Goal: Book appointment/travel/reservation

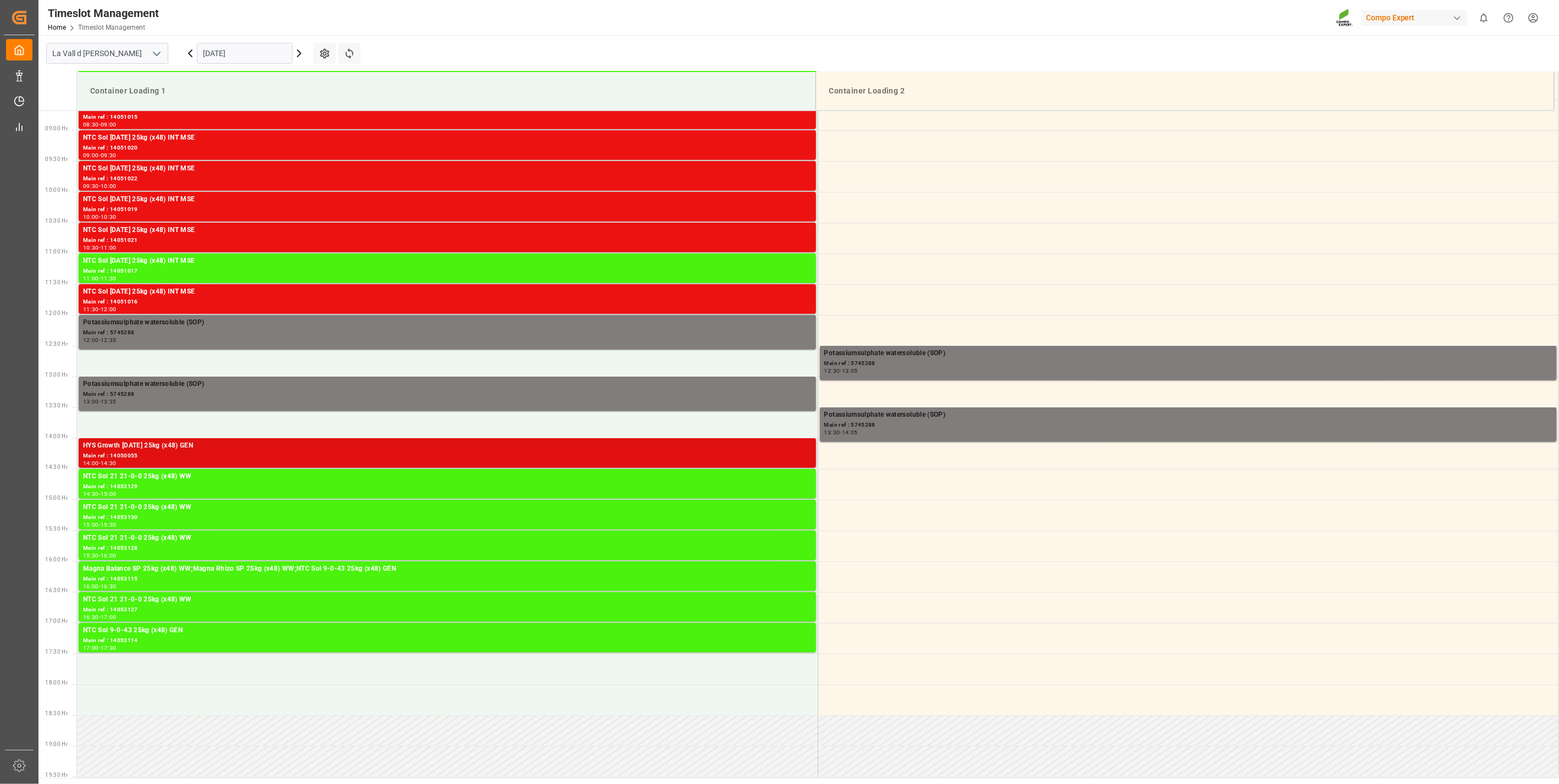
scroll to position [547, 0]
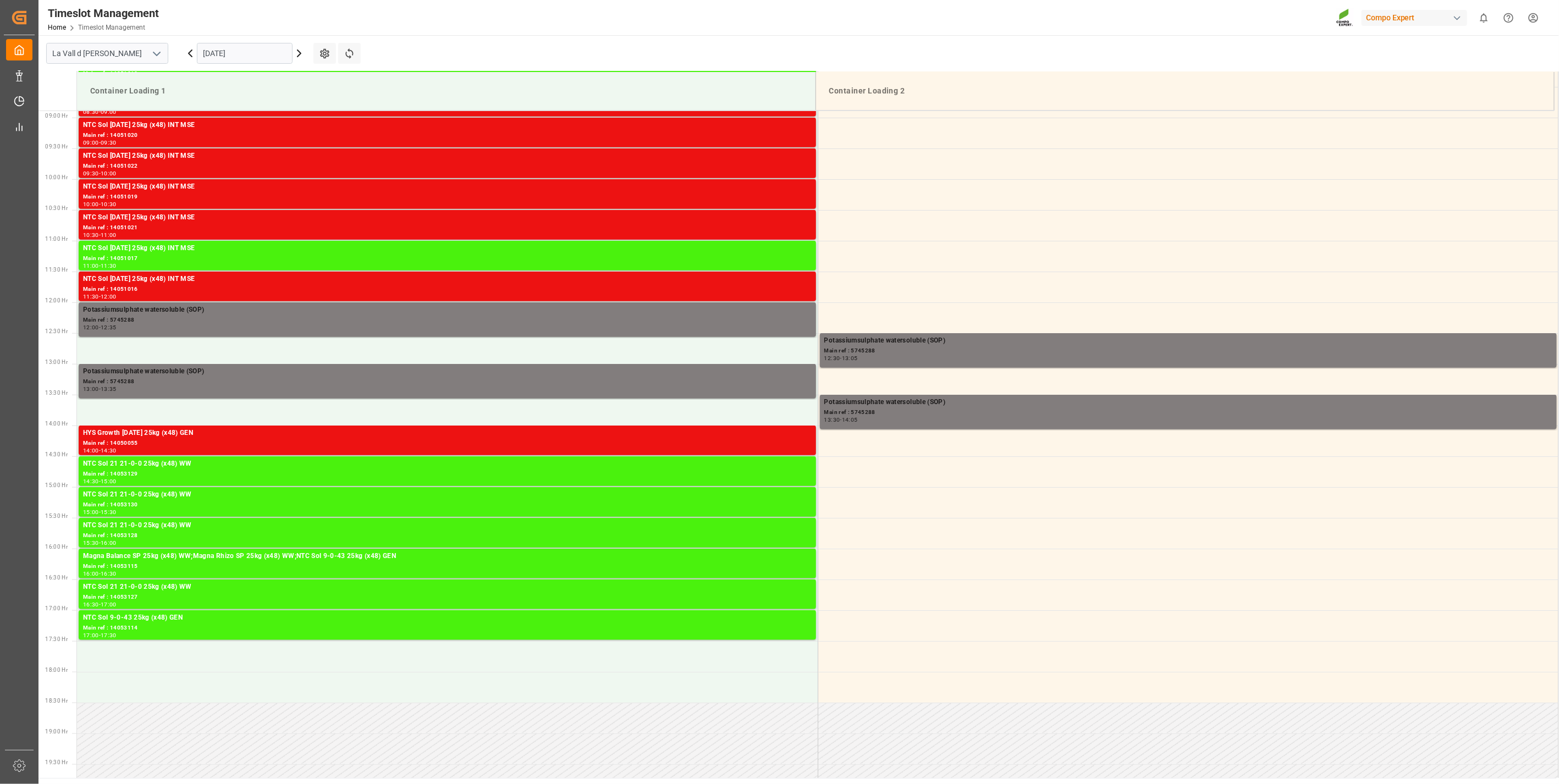
click at [237, 43] on input "[DATE]" at bounding box center [244, 53] width 95 height 21
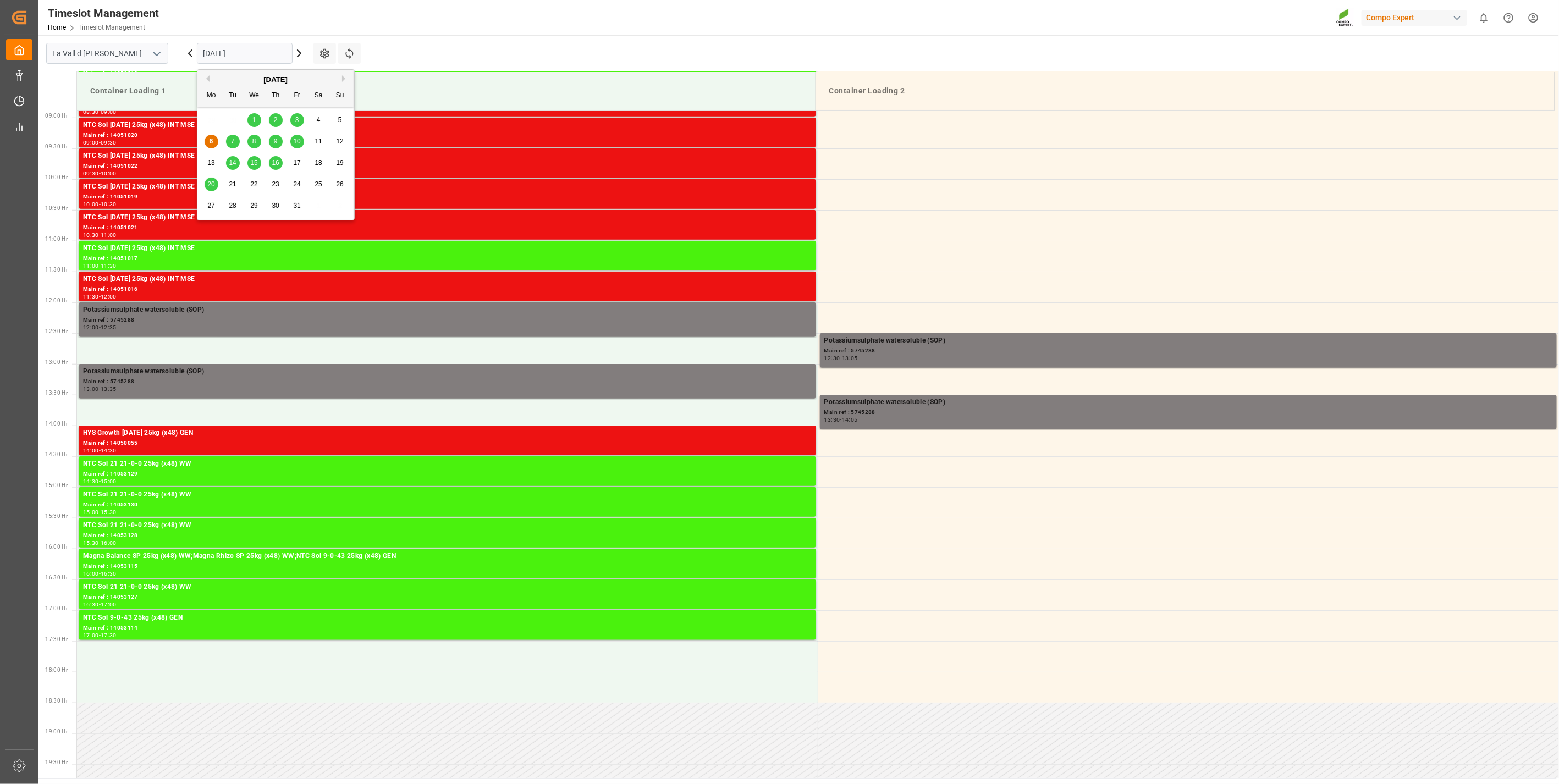
click at [229, 165] on span "14" at bounding box center [232, 163] width 7 height 8
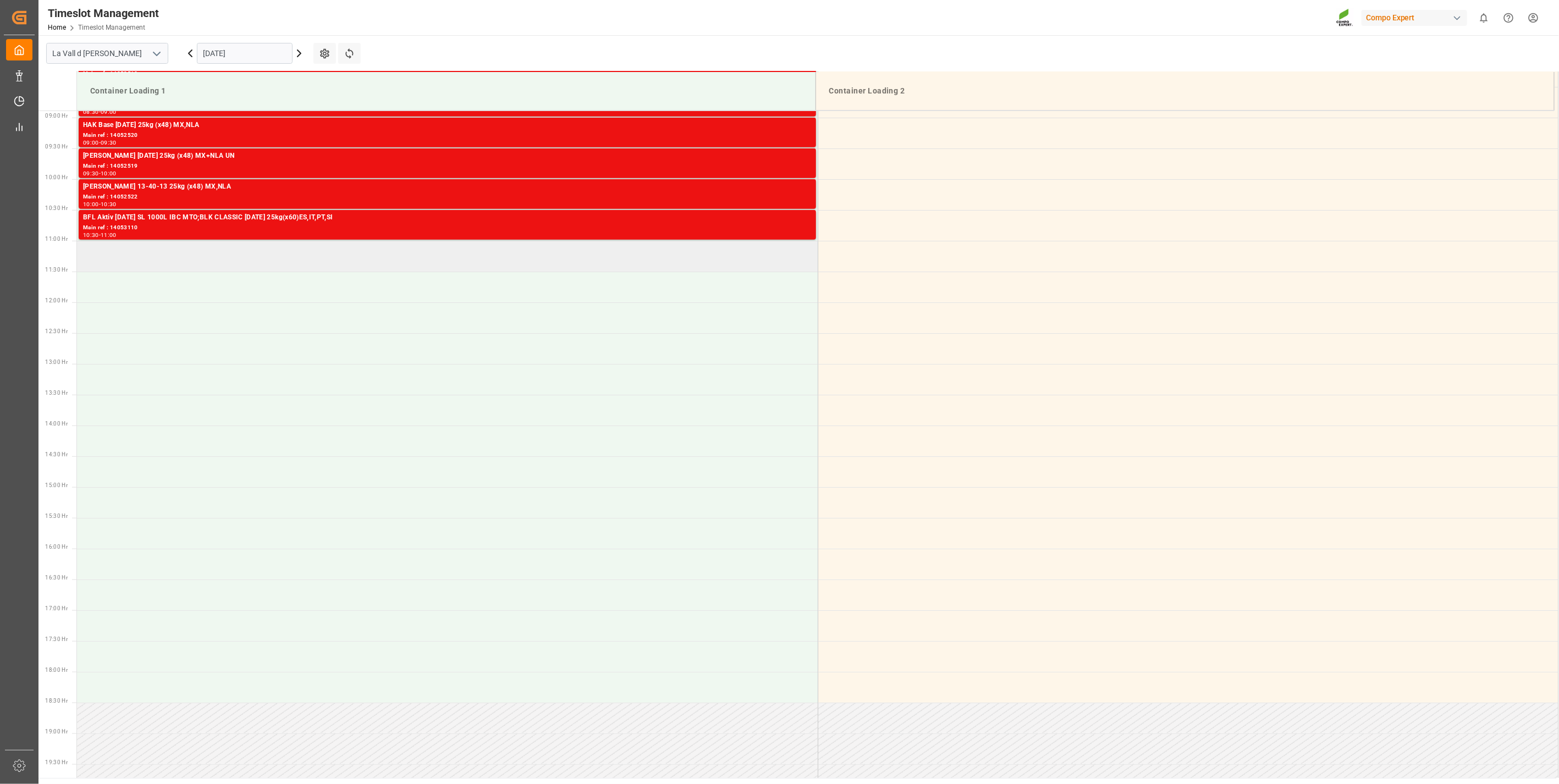
click at [170, 251] on td at bounding box center [446, 255] width 740 height 30
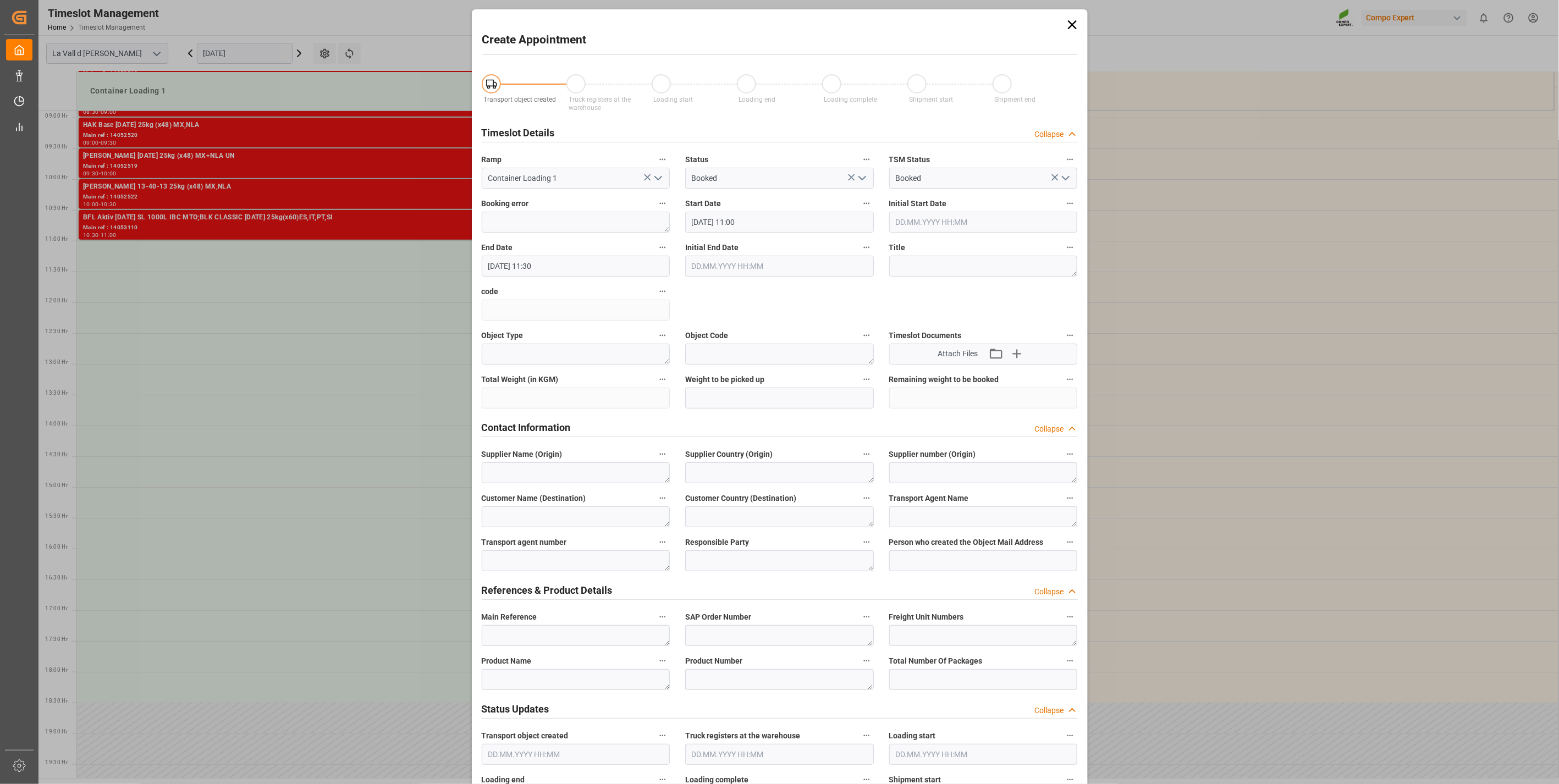
type input "[DATE] 11:00"
type input "[DATE] 11:30"
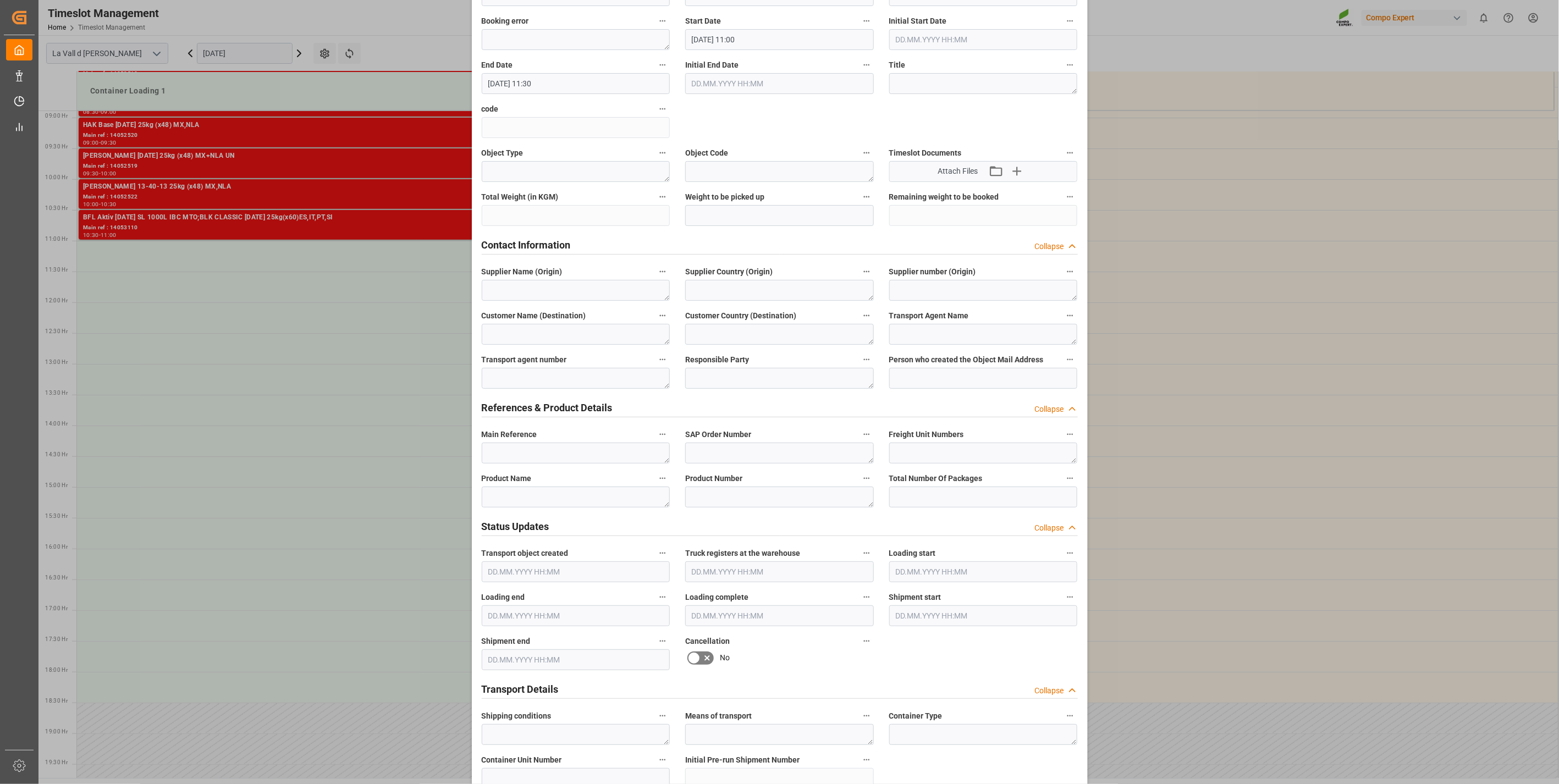
scroll to position [183, 0]
click at [513, 452] on textarea at bounding box center [576, 452] width 189 height 21
paste textarea "4510364156"
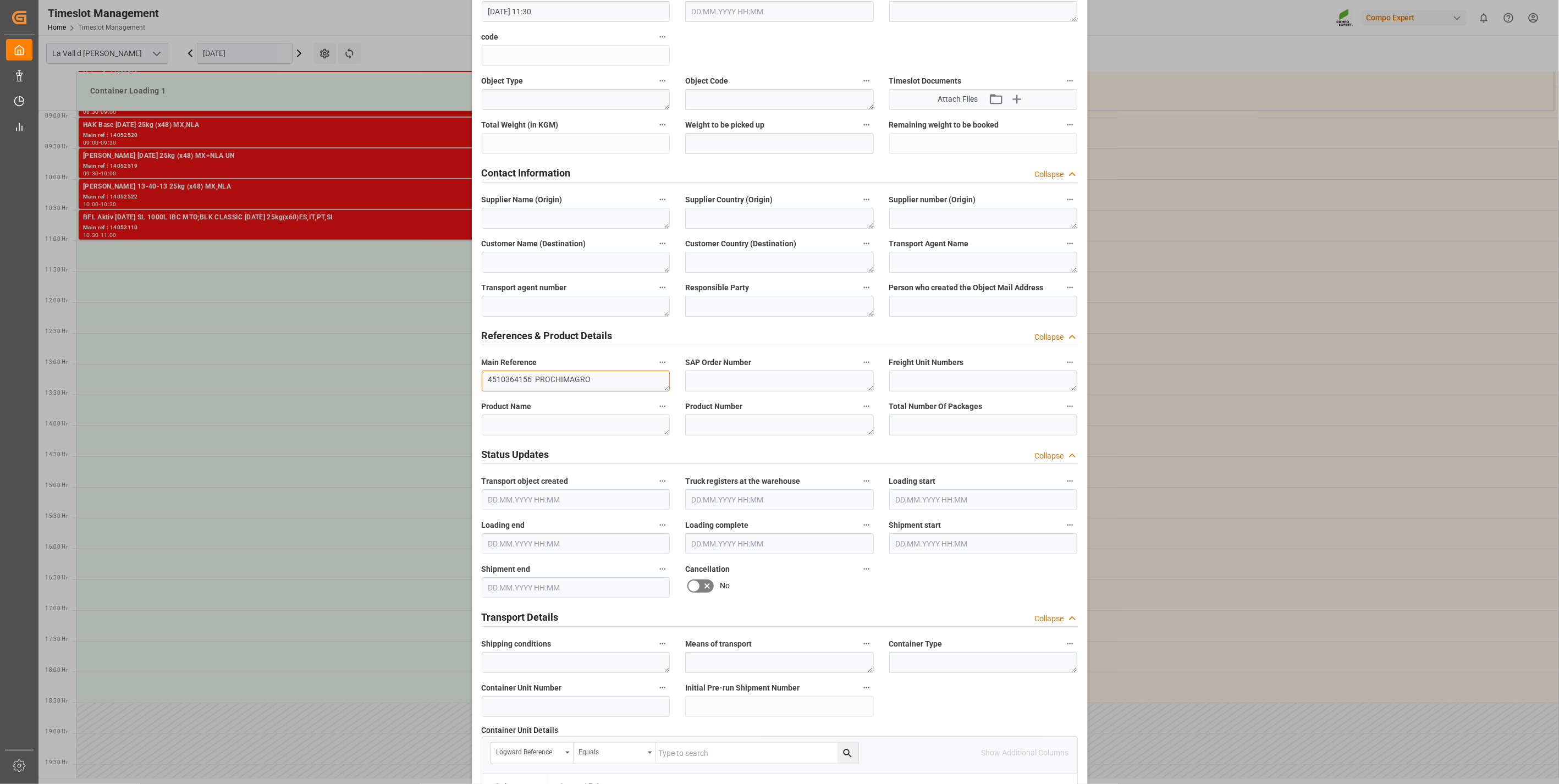
scroll to position [253, 0]
drag, startPoint x: 608, startPoint y: 375, endPoint x: 479, endPoint y: 380, distance: 129.1
click at [479, 380] on div "Main Reference 4510364156 PROCHIMAGRO" at bounding box center [576, 373] width 204 height 44
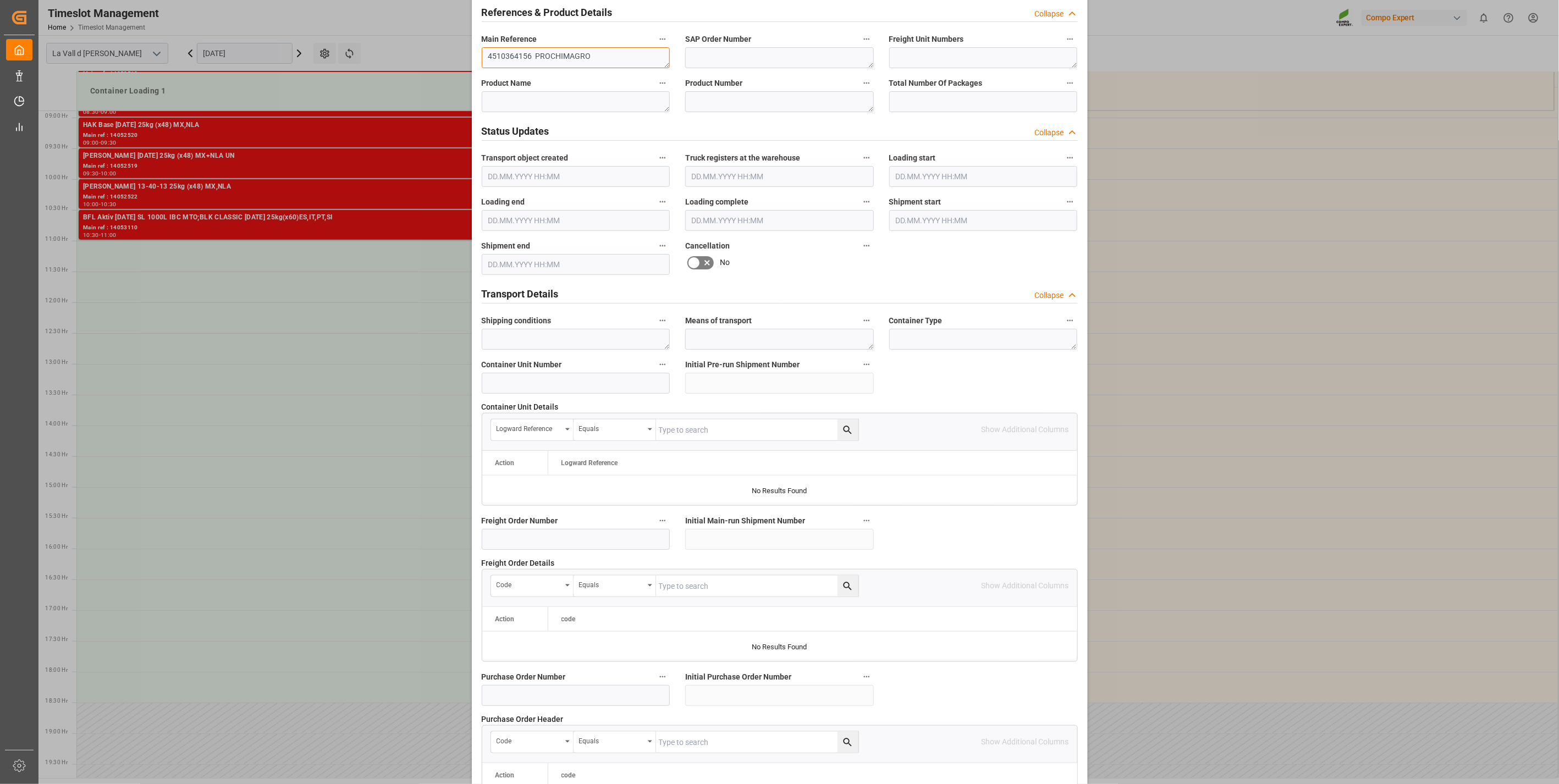
scroll to position [743, 0]
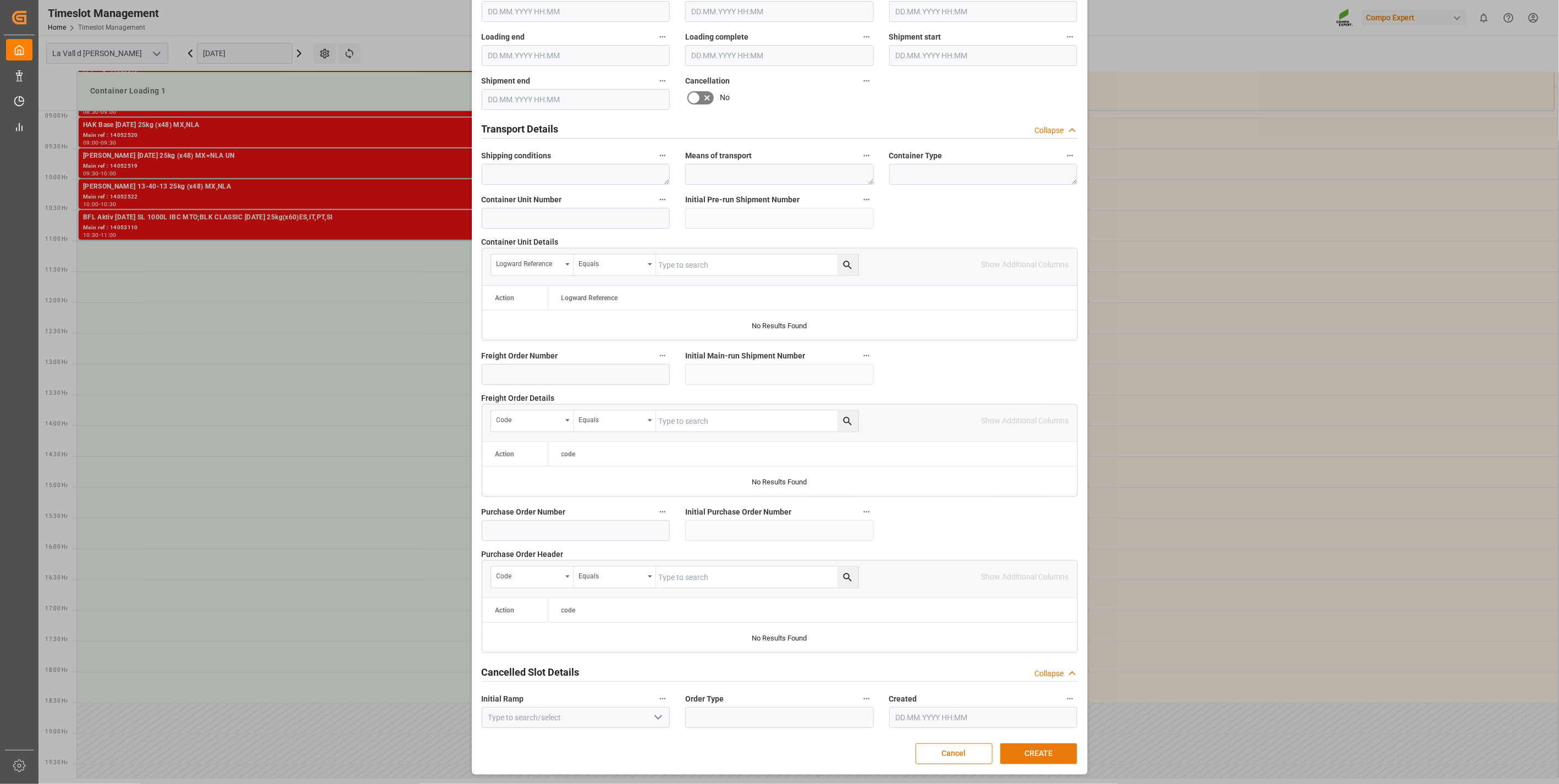
type textarea "4510364156 PROCHIMAGRO"
click at [1037, 750] on button "CREATE" at bounding box center [1038, 753] width 77 height 21
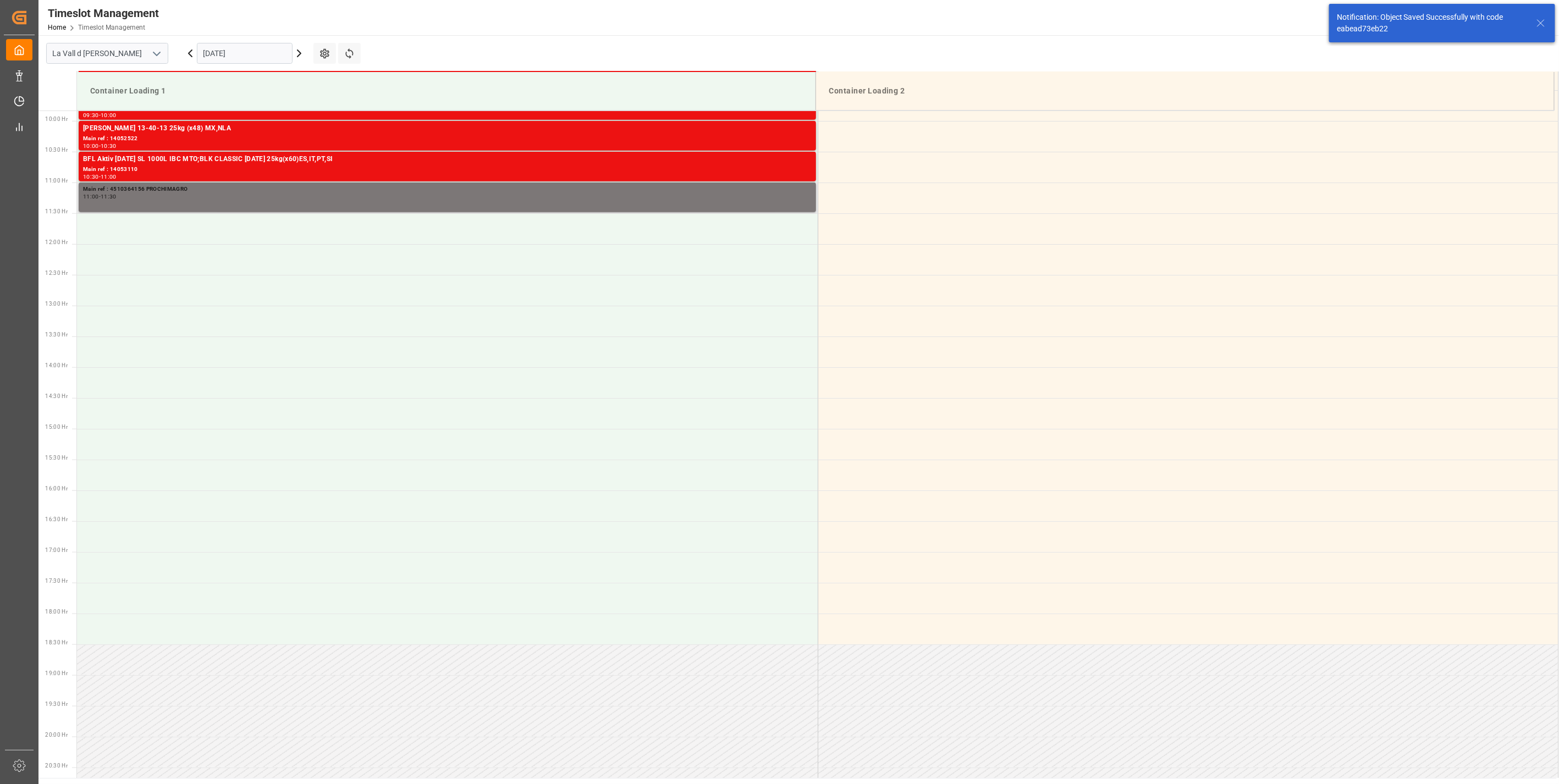
scroll to position [608, 0]
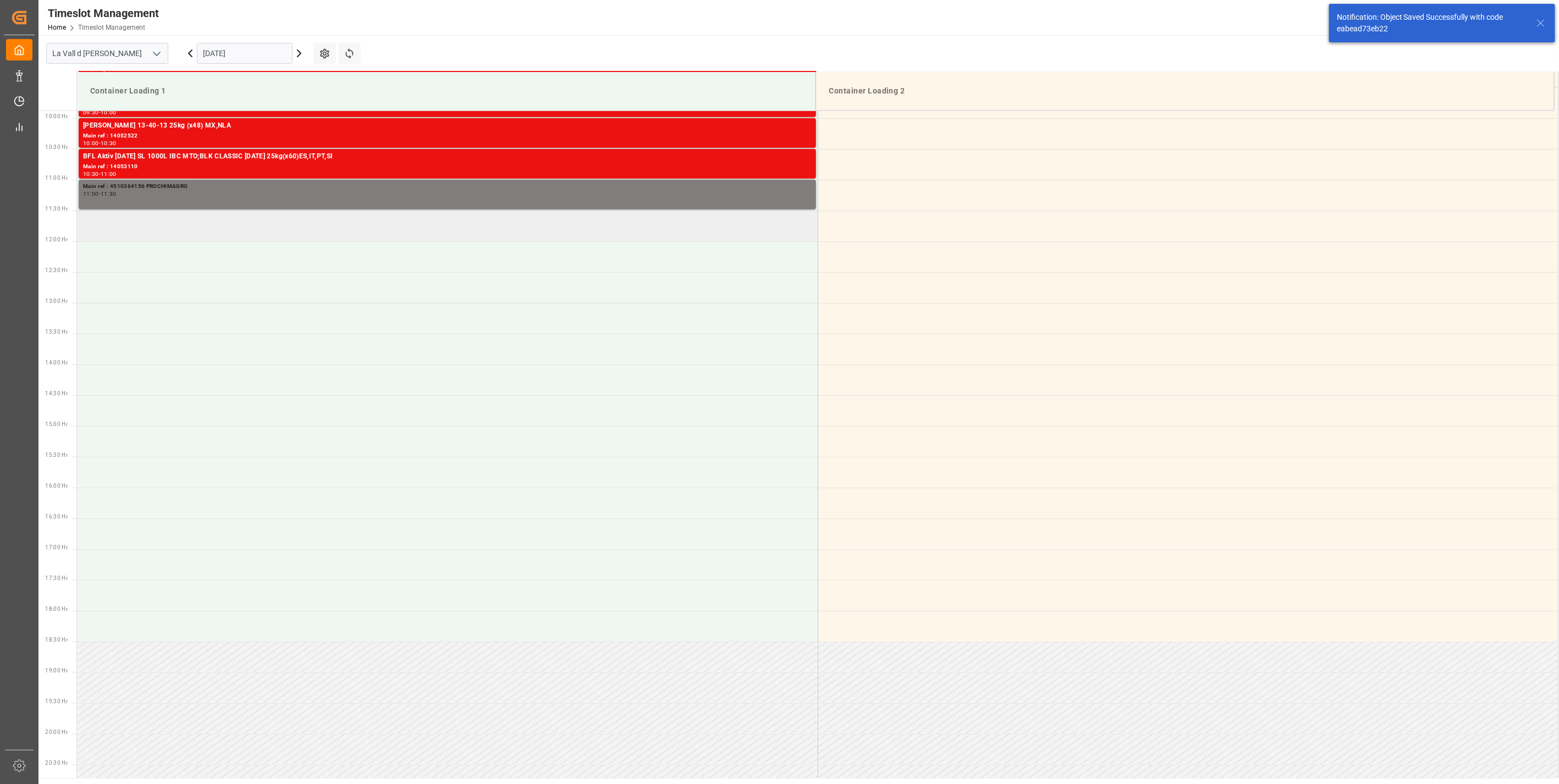
click at [158, 219] on td at bounding box center [446, 225] width 740 height 30
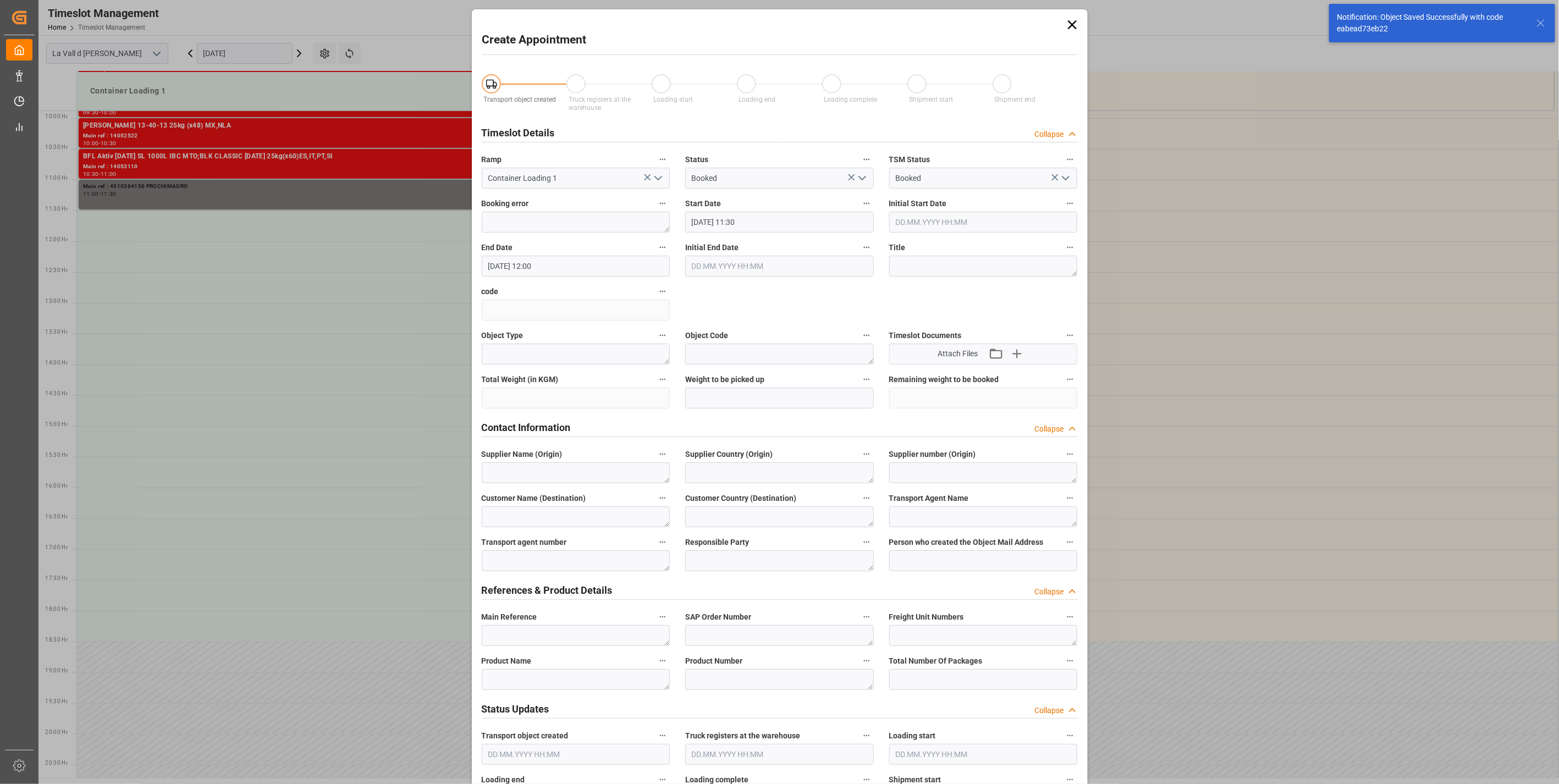
type input "[DATE] 11:30"
type input "[DATE] 12:00"
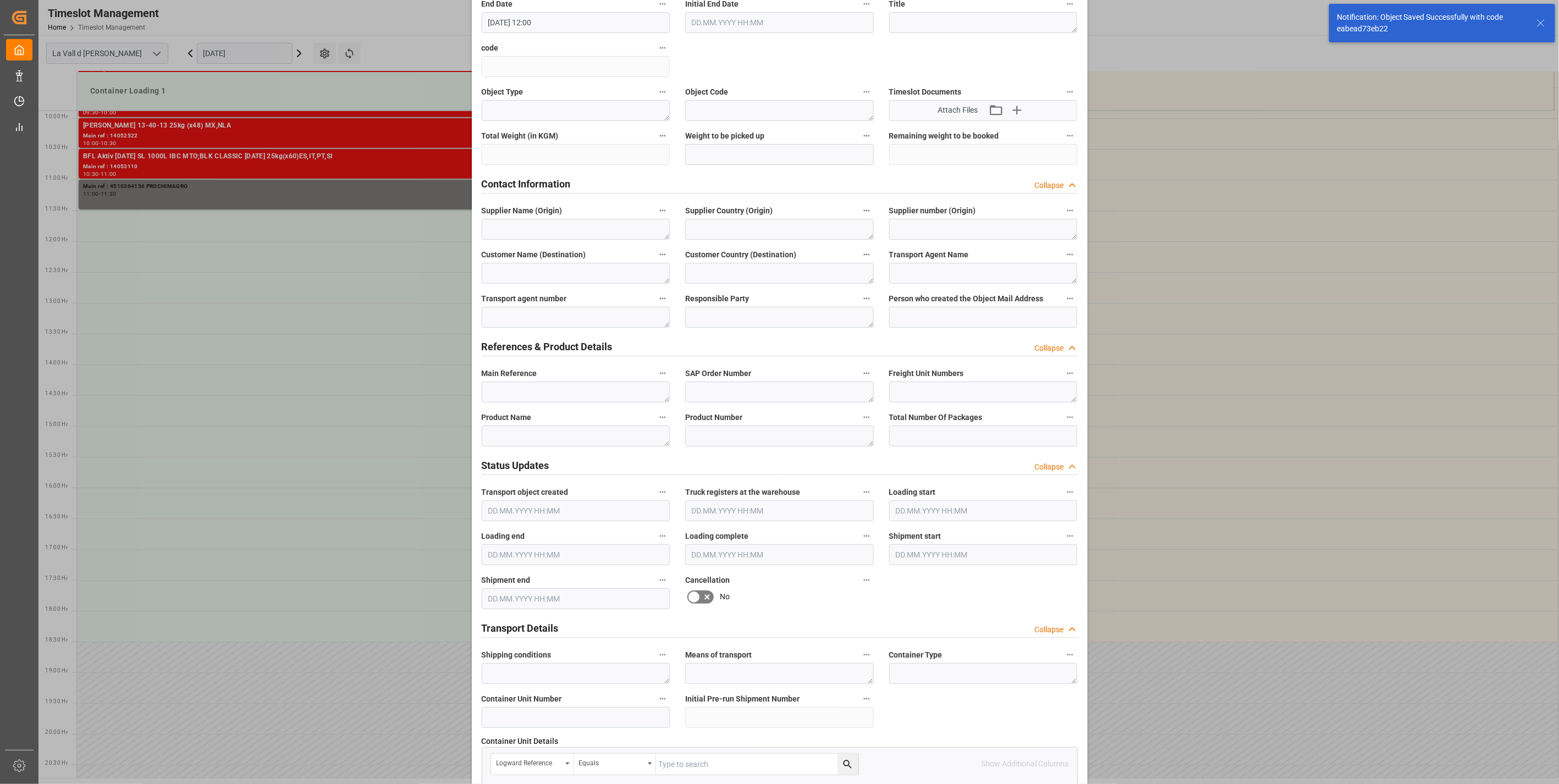
scroll to position [244, 0]
click at [526, 398] on textarea at bounding box center [576, 391] width 189 height 21
paste textarea "4510364156 PROCHIMAGRO"
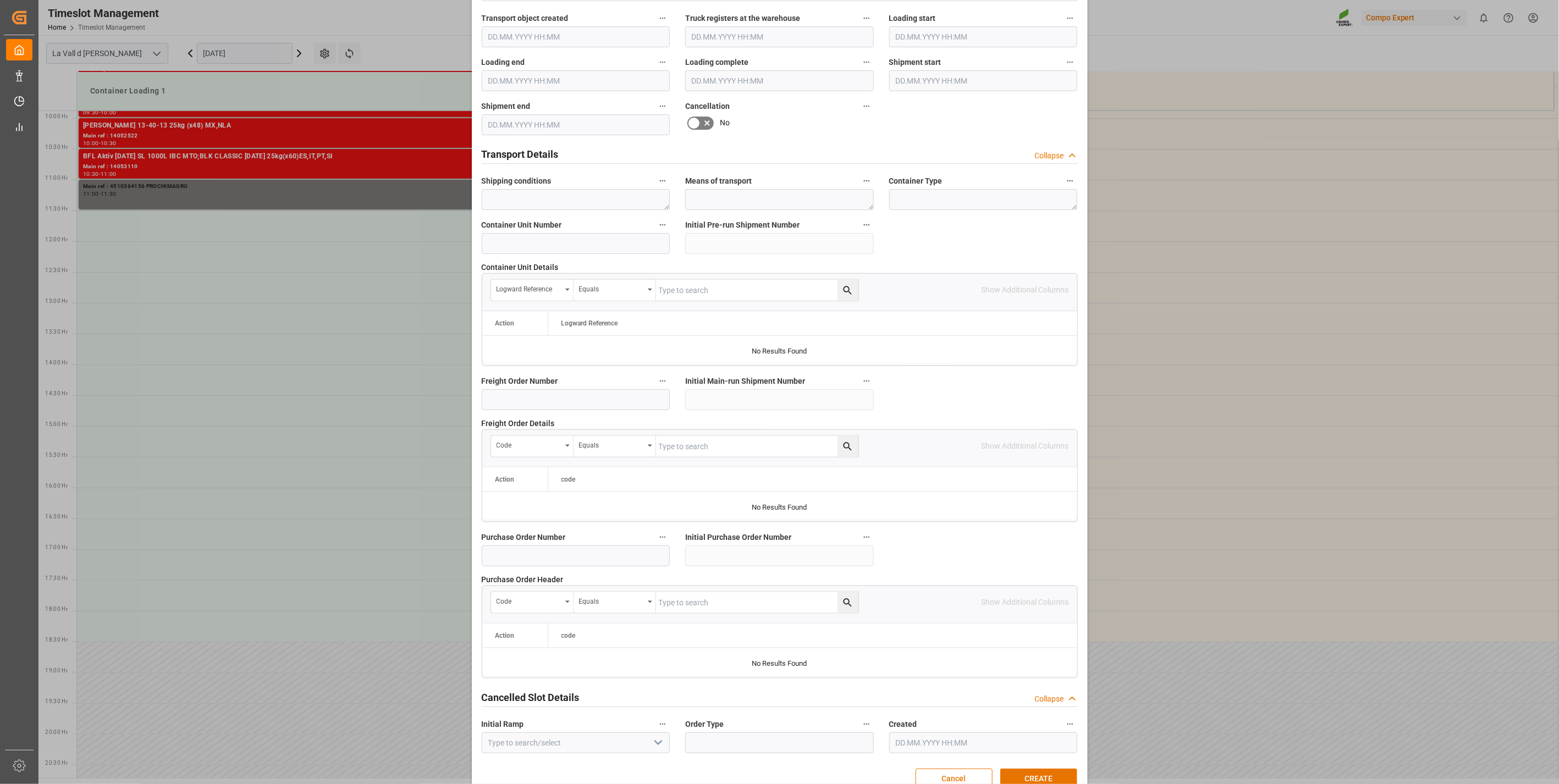
scroll to position [743, 0]
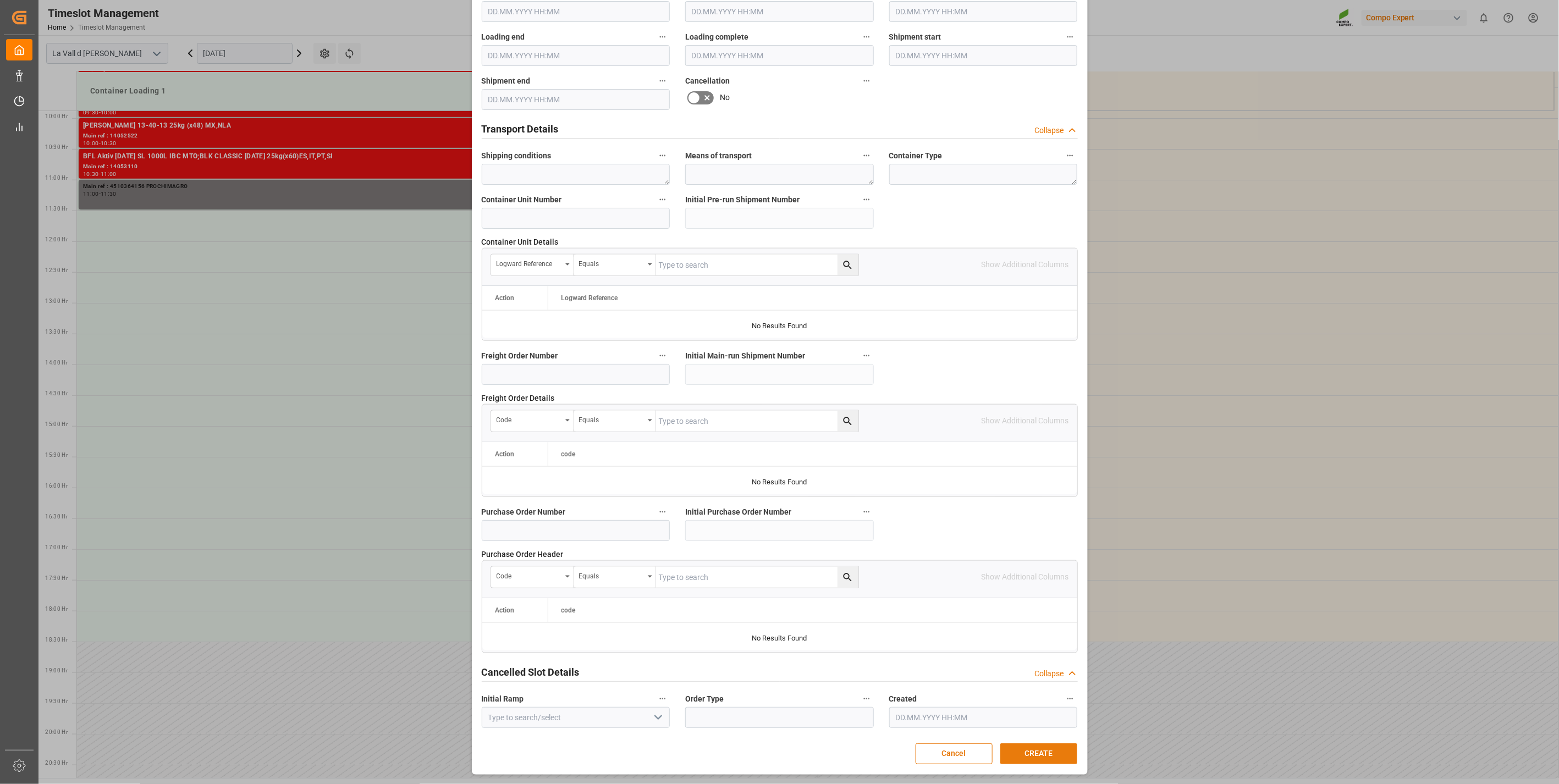
type textarea "4510364156 PROCHIMAGRO"
click at [1028, 747] on button "CREATE" at bounding box center [1038, 753] width 77 height 21
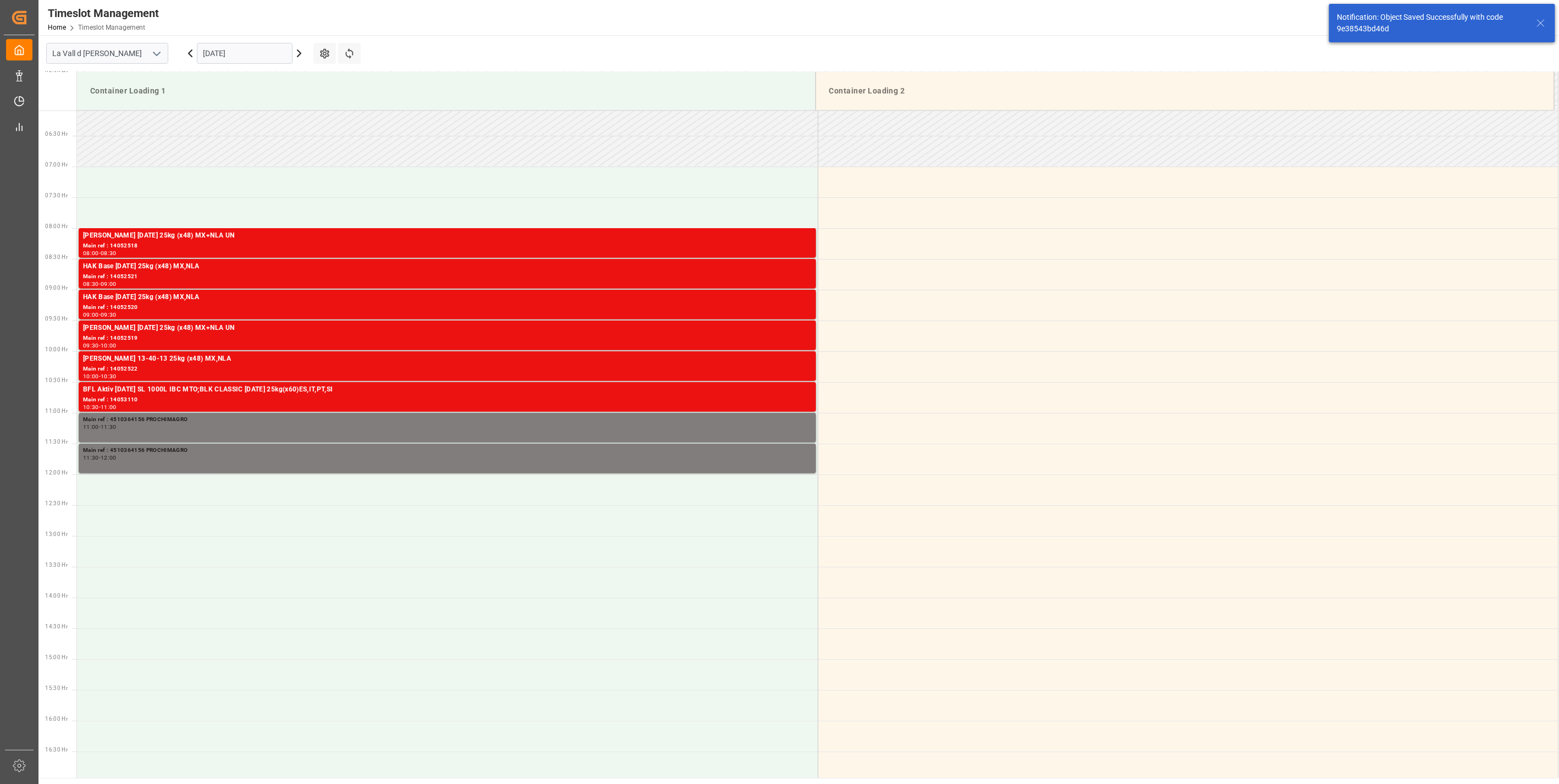
scroll to position [608, 0]
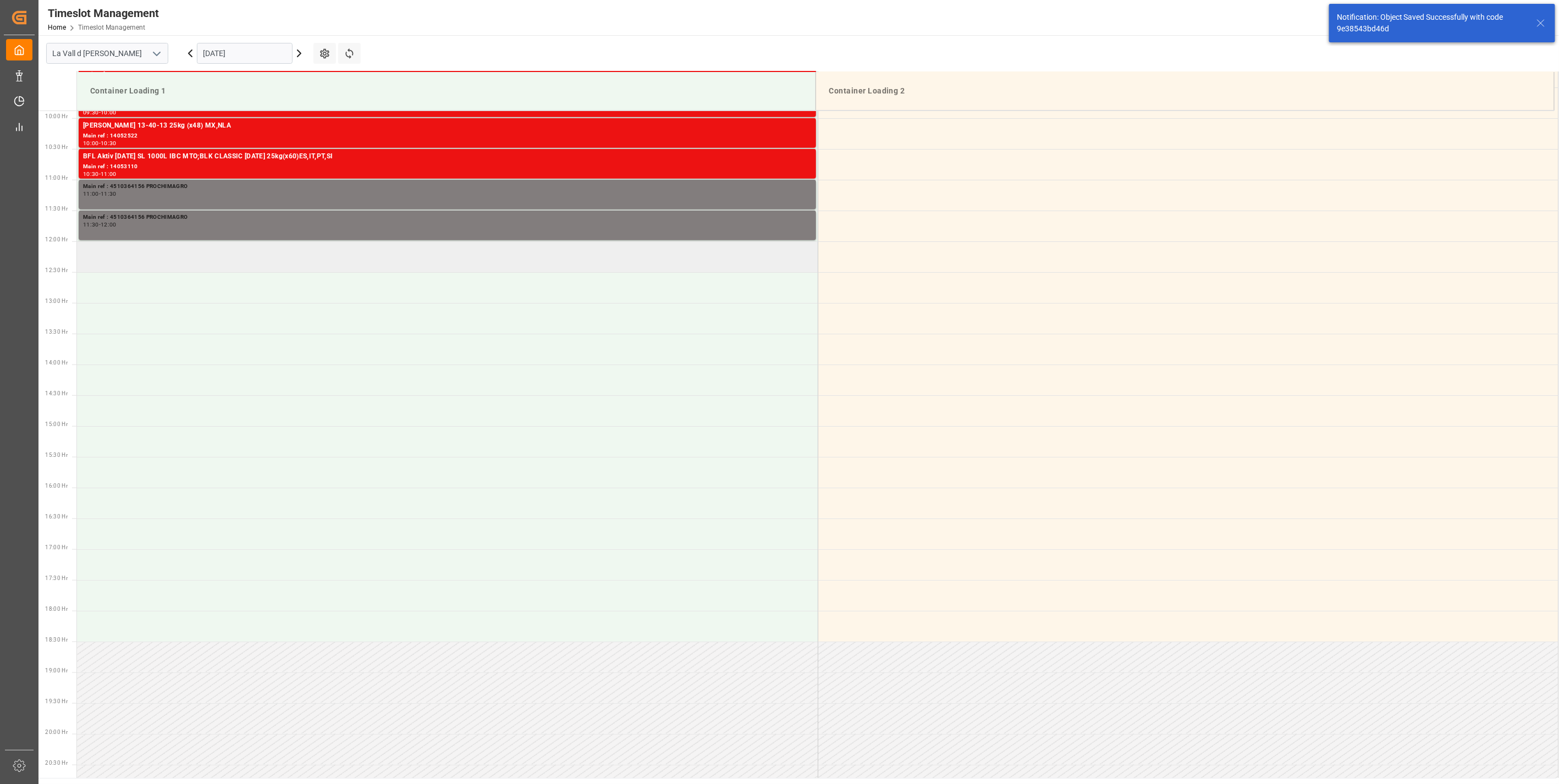
click at [205, 263] on td at bounding box center [446, 256] width 740 height 30
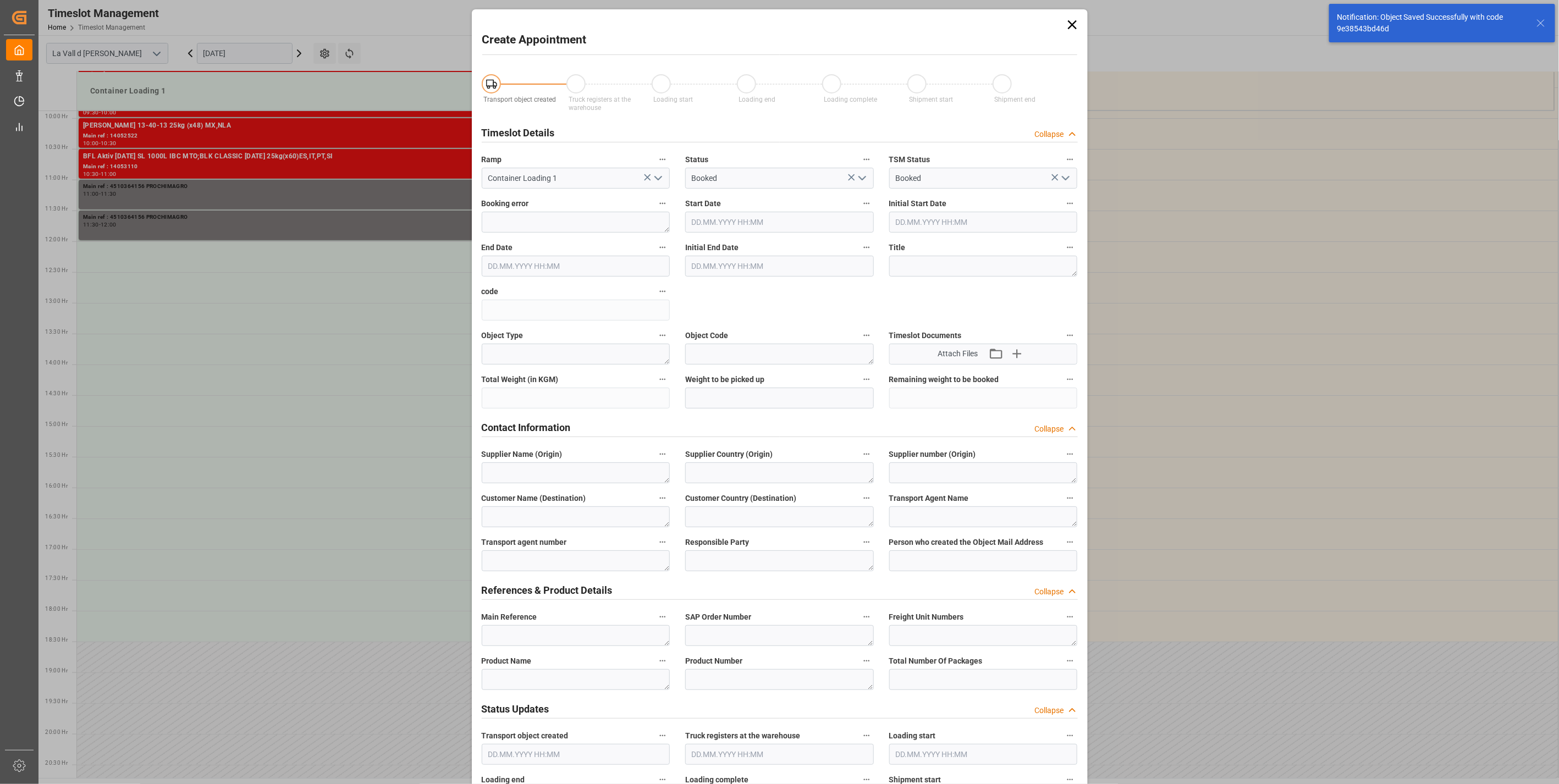
type input "[DATE] 12:00"
type input "[DATE] 12:30"
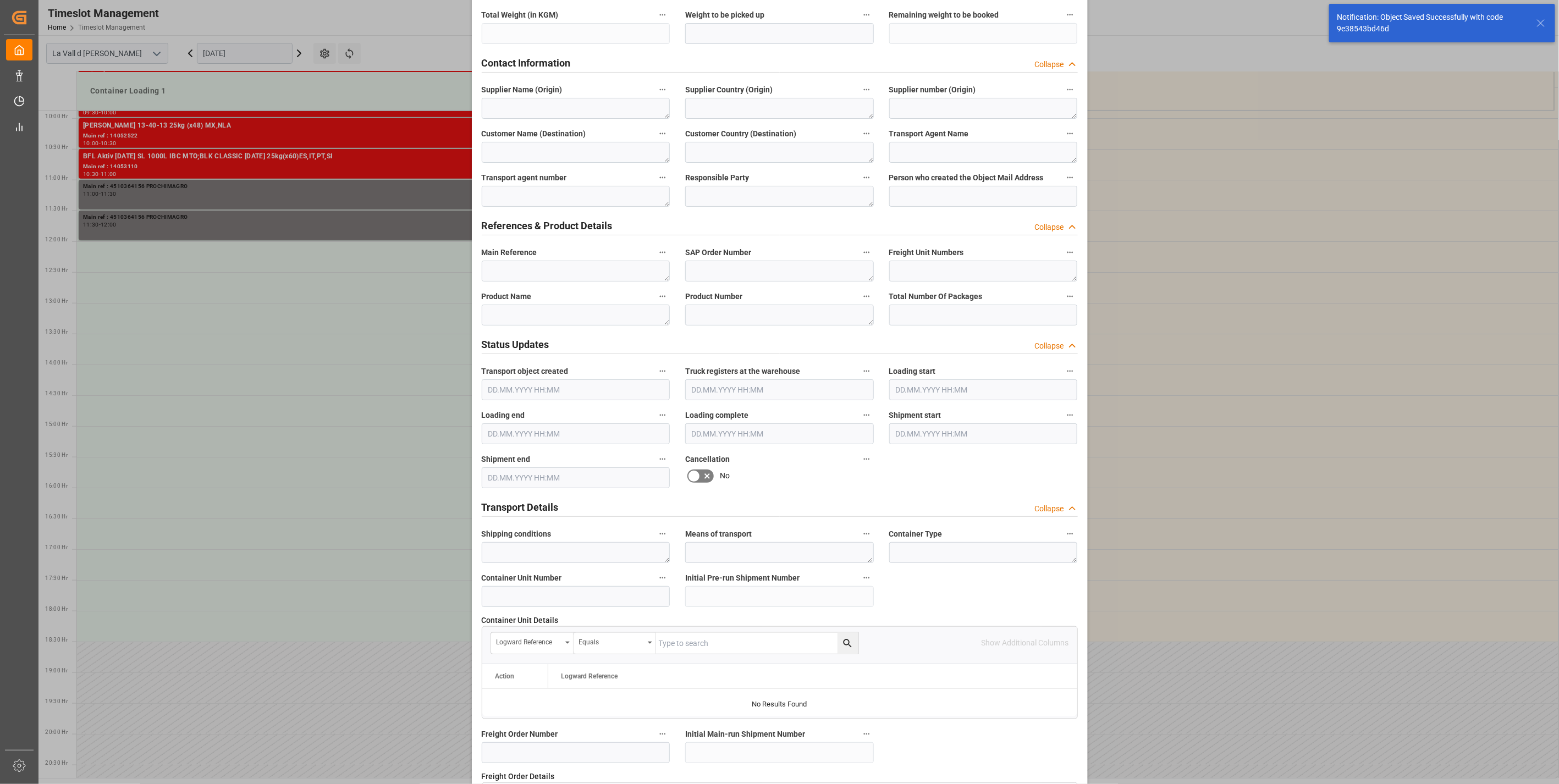
scroll to position [366, 0]
click at [508, 265] on textarea at bounding box center [576, 268] width 189 height 21
paste textarea "4510364156 PROCHIMAGRO"
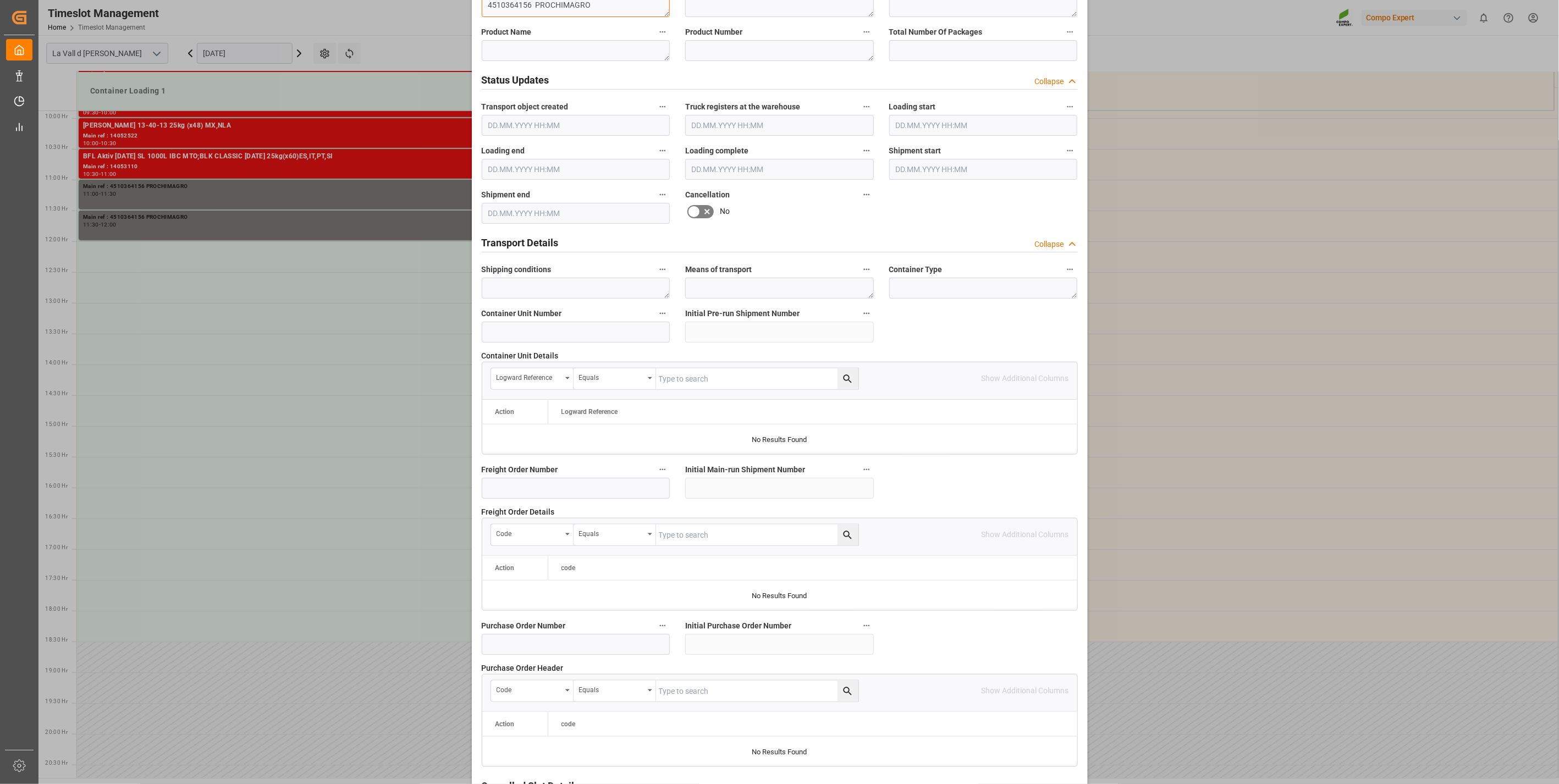
scroll to position [743, 0]
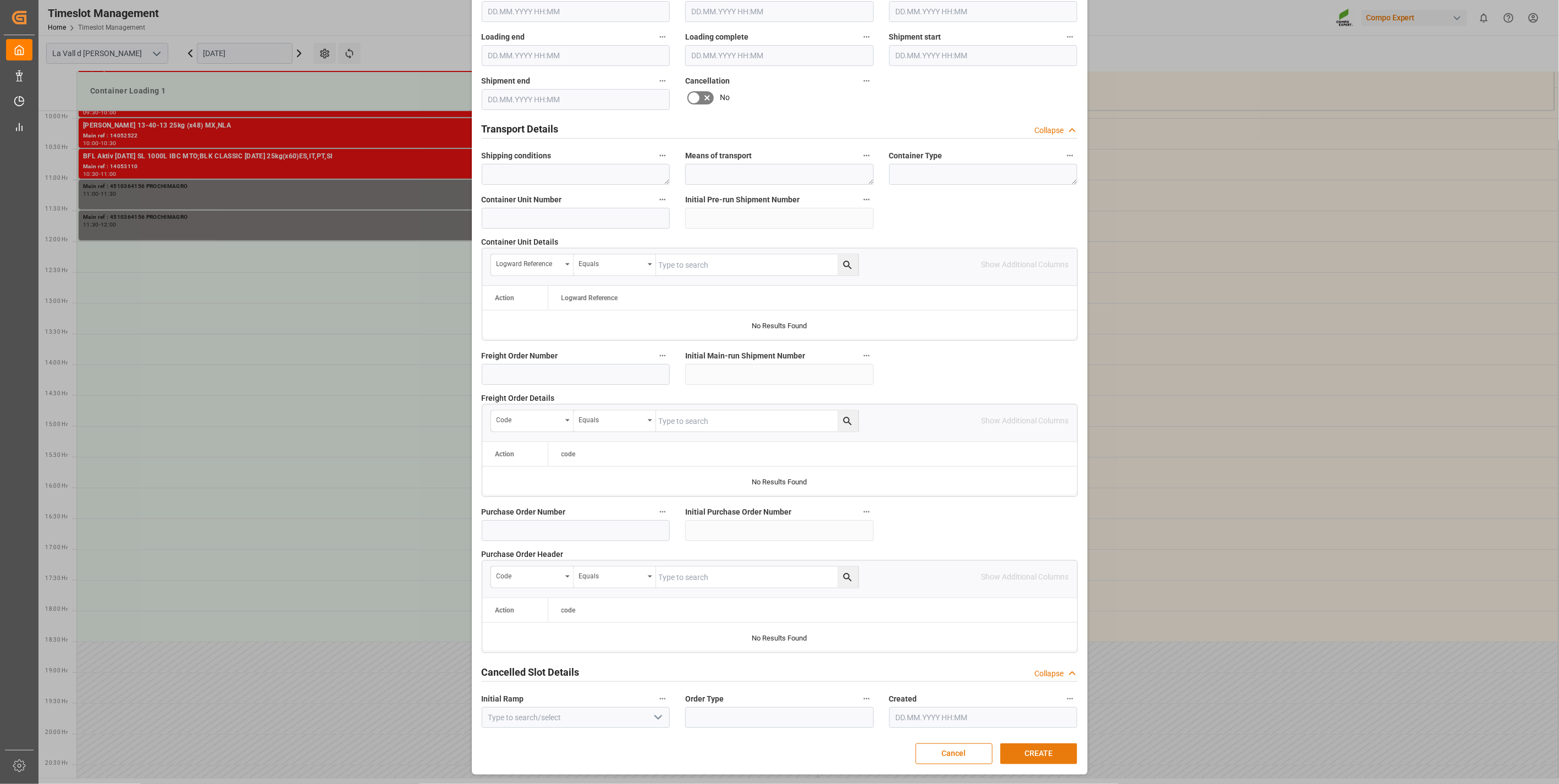
type textarea "4510364156 PROCHIMAGRO"
drag, startPoint x: 1043, startPoint y: 753, endPoint x: 453, endPoint y: 540, distance: 627.3
click at [1036, 748] on button "CREATE" at bounding box center [1038, 753] width 77 height 21
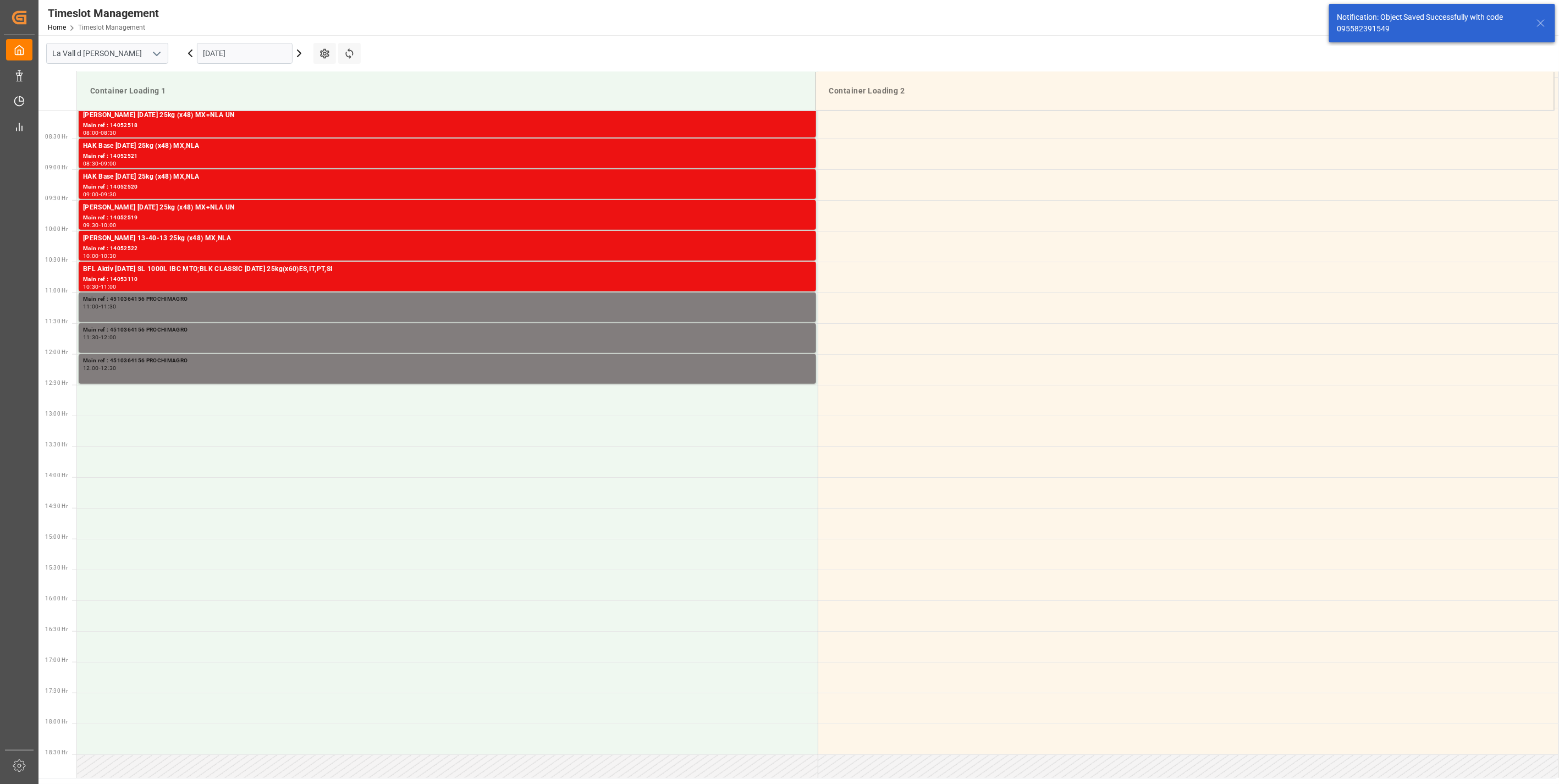
scroll to position [486, 0]
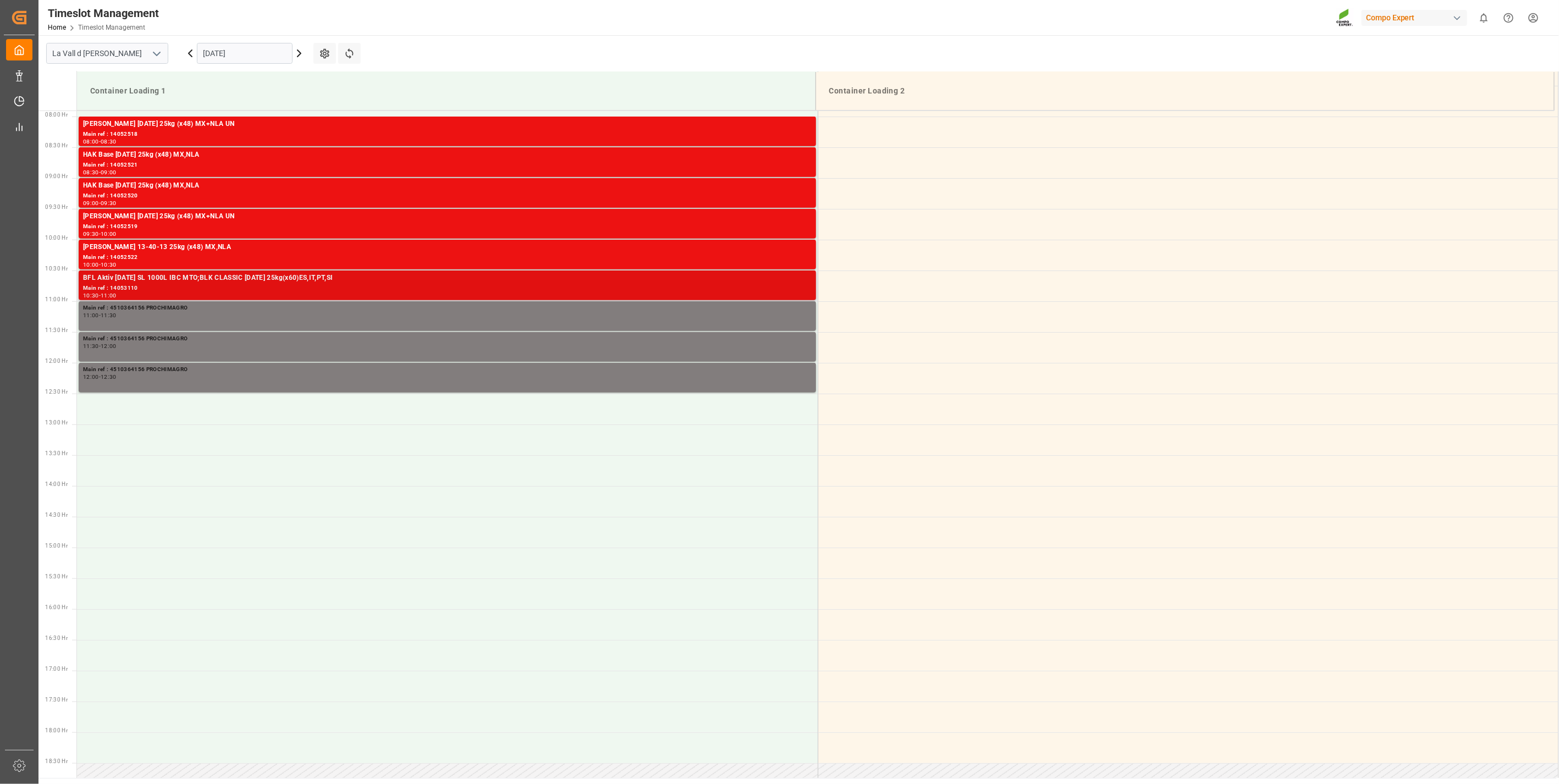
click at [178, 288] on div "Main ref : 14053110" at bounding box center [446, 289] width 728 height 10
click at [422, 31] on div "Timeslot Management Home Timeslot Management Compo Expert 0 Notifications Only …" at bounding box center [794, 18] width 1528 height 35
